Goal: Check status: Check status

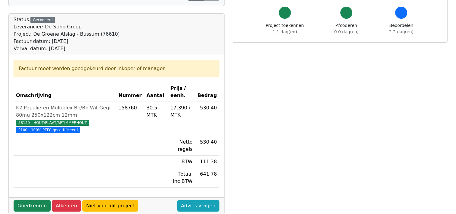
scroll to position [90, 0]
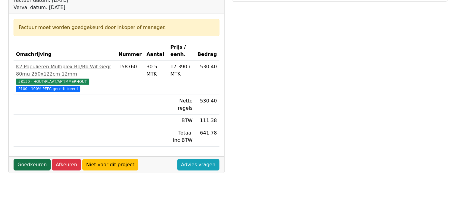
click at [31, 162] on link "Goedkeuren" at bounding box center [32, 164] width 37 height 11
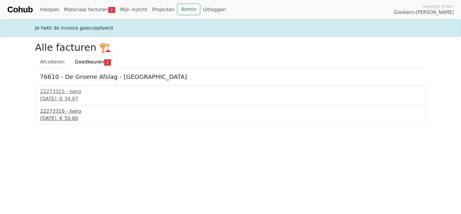
click at [64, 117] on div "26 september 2025 - € 50,60" at bounding box center [230, 118] width 381 height 7
click at [59, 97] on div "26 september 2025 - € 34,87" at bounding box center [230, 98] width 381 height 7
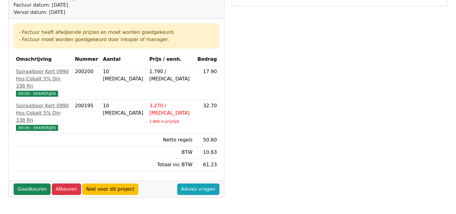
scroll to position [121, 0]
